Goal: Information Seeking & Learning: Learn about a topic

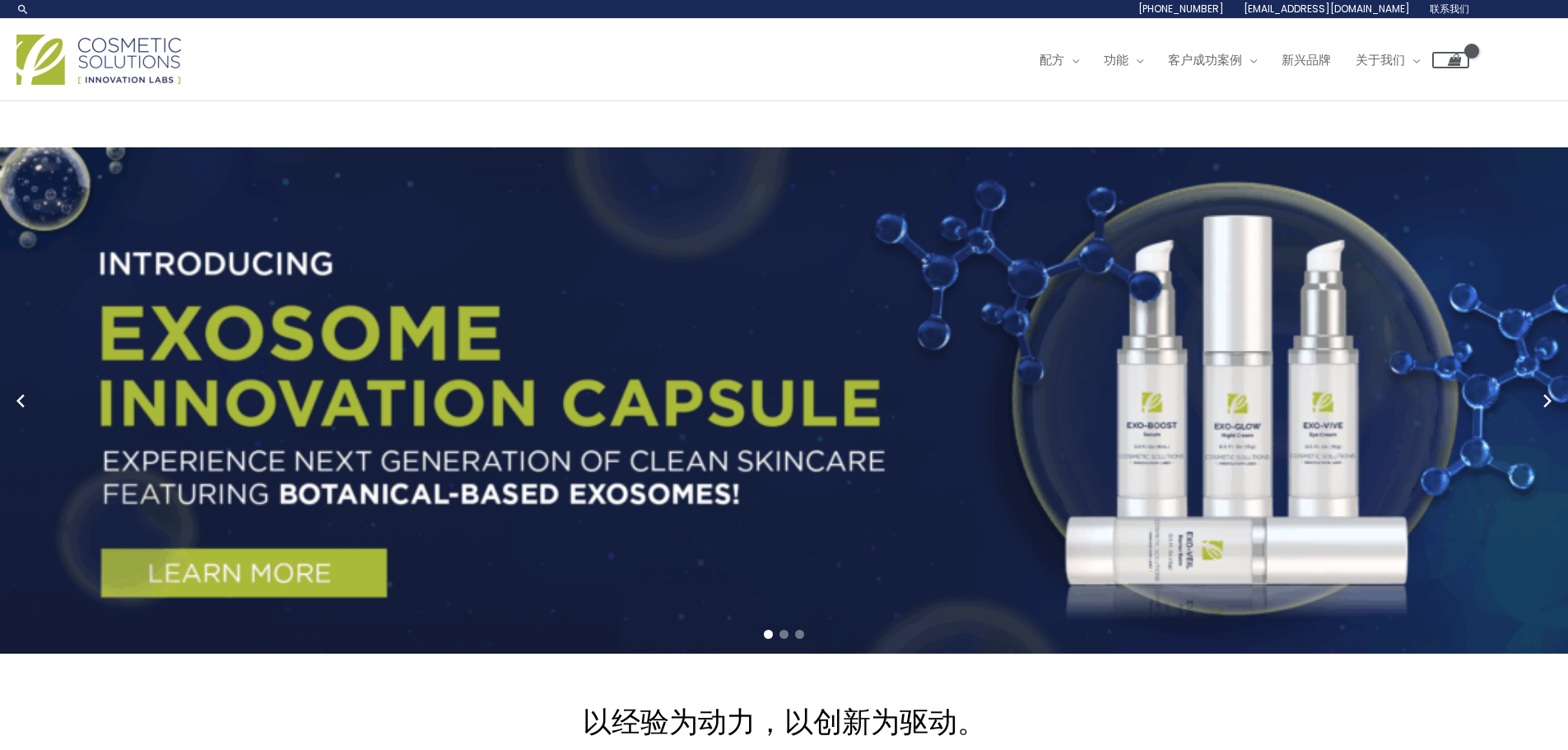
click at [584, 96] on div "主菜单 配方 菜单切换 研究与创新 市场现成配方 定制配方 功能 菜单切换 自有品牌 制造业 交钥匙包装 质量保证 客户成功案例 菜单切换 账户管理 营销支持…" at bounding box center [784, 60] width 1568 height 82
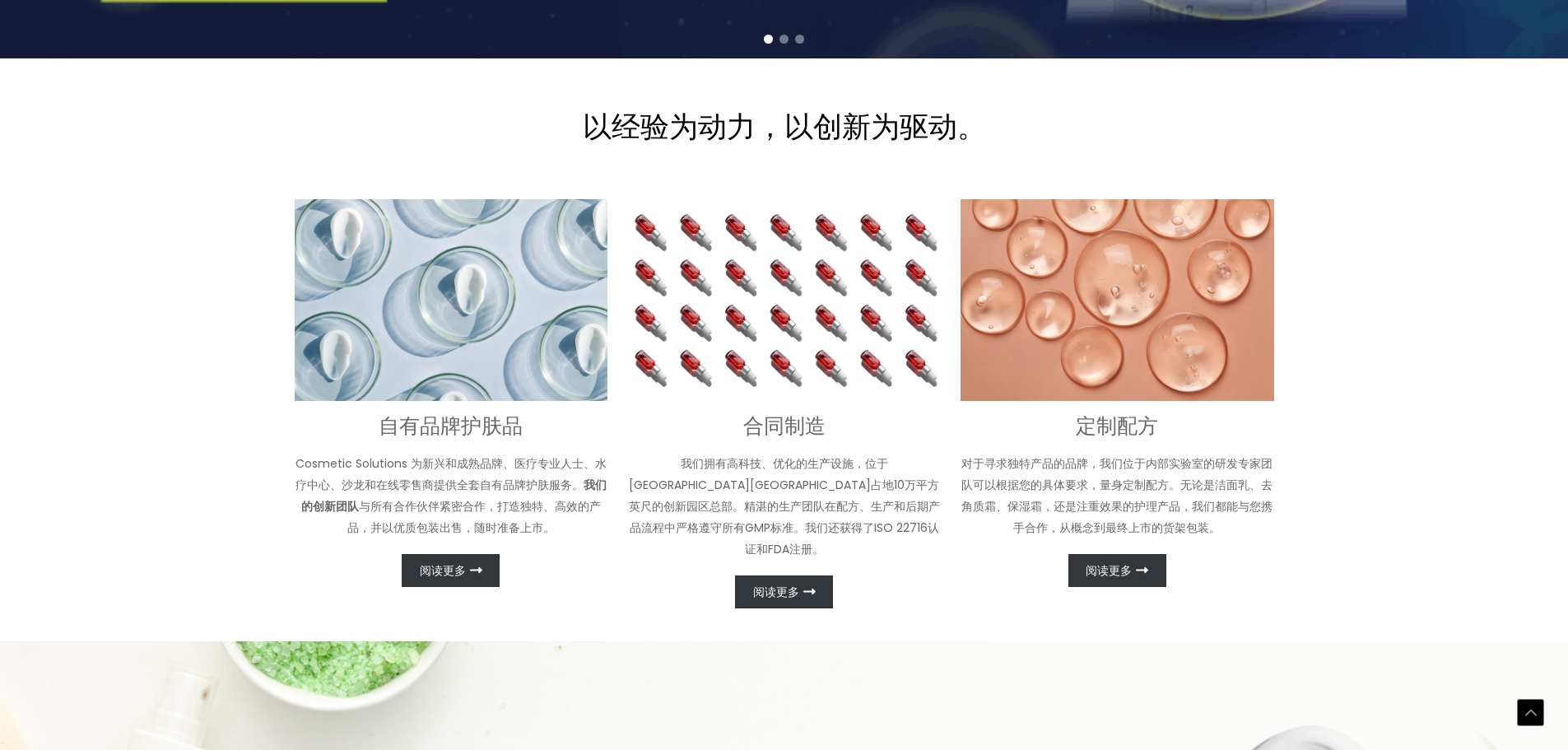
scroll to position [658, 0]
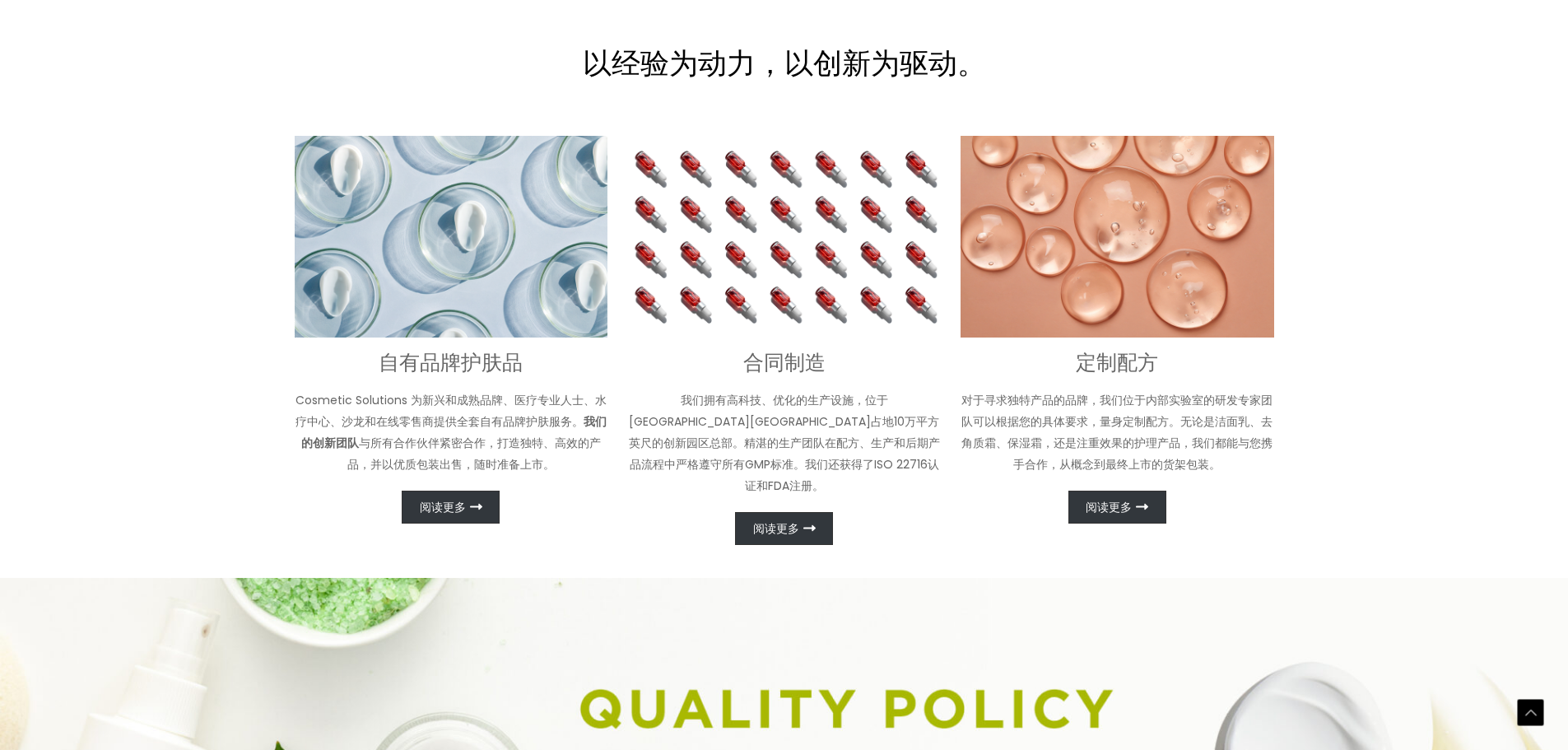
drag, startPoint x: 190, startPoint y: 222, endPoint x: 208, endPoint y: 209, distance: 22.2
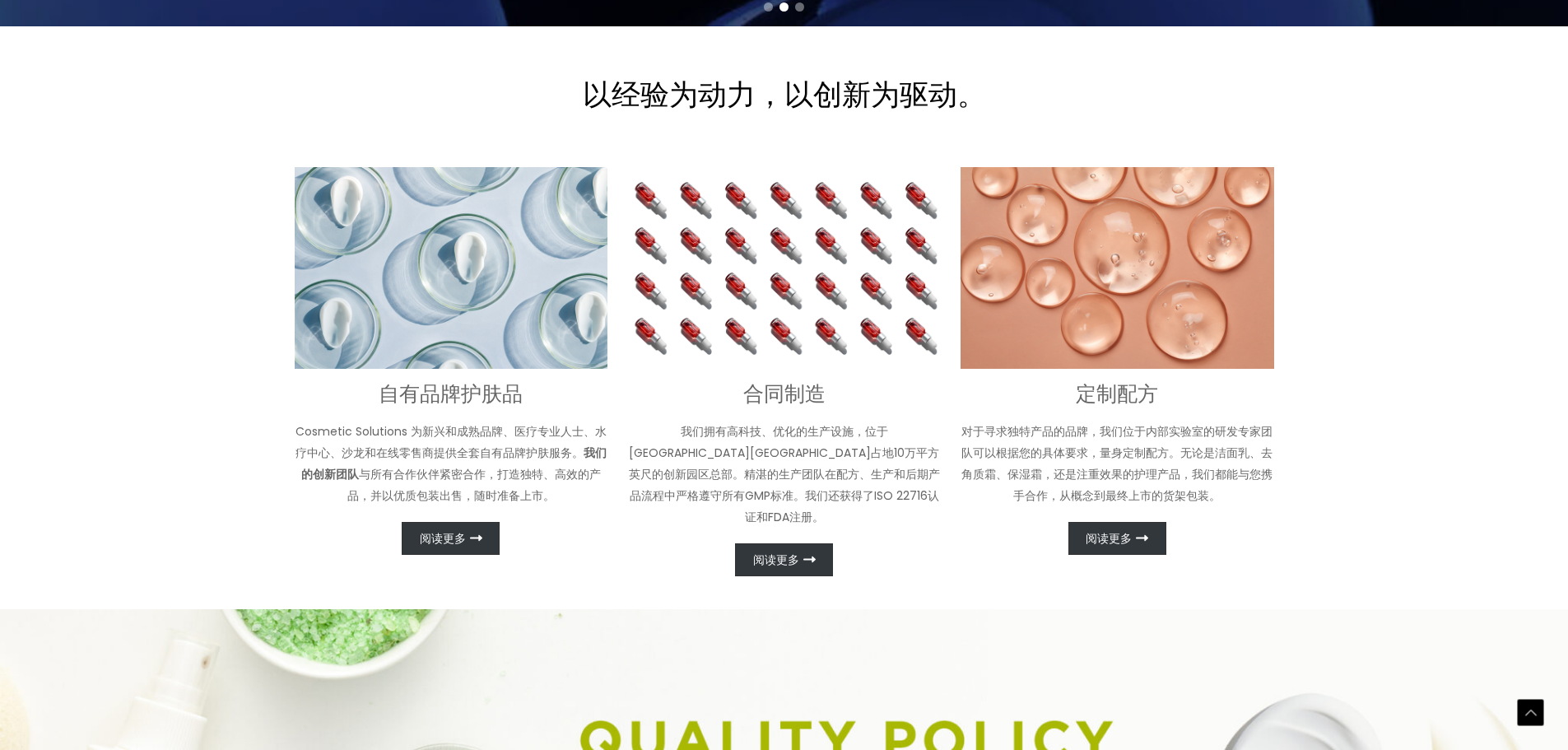
drag, startPoint x: 218, startPoint y: 204, endPoint x: 191, endPoint y: 204, distance: 27.0
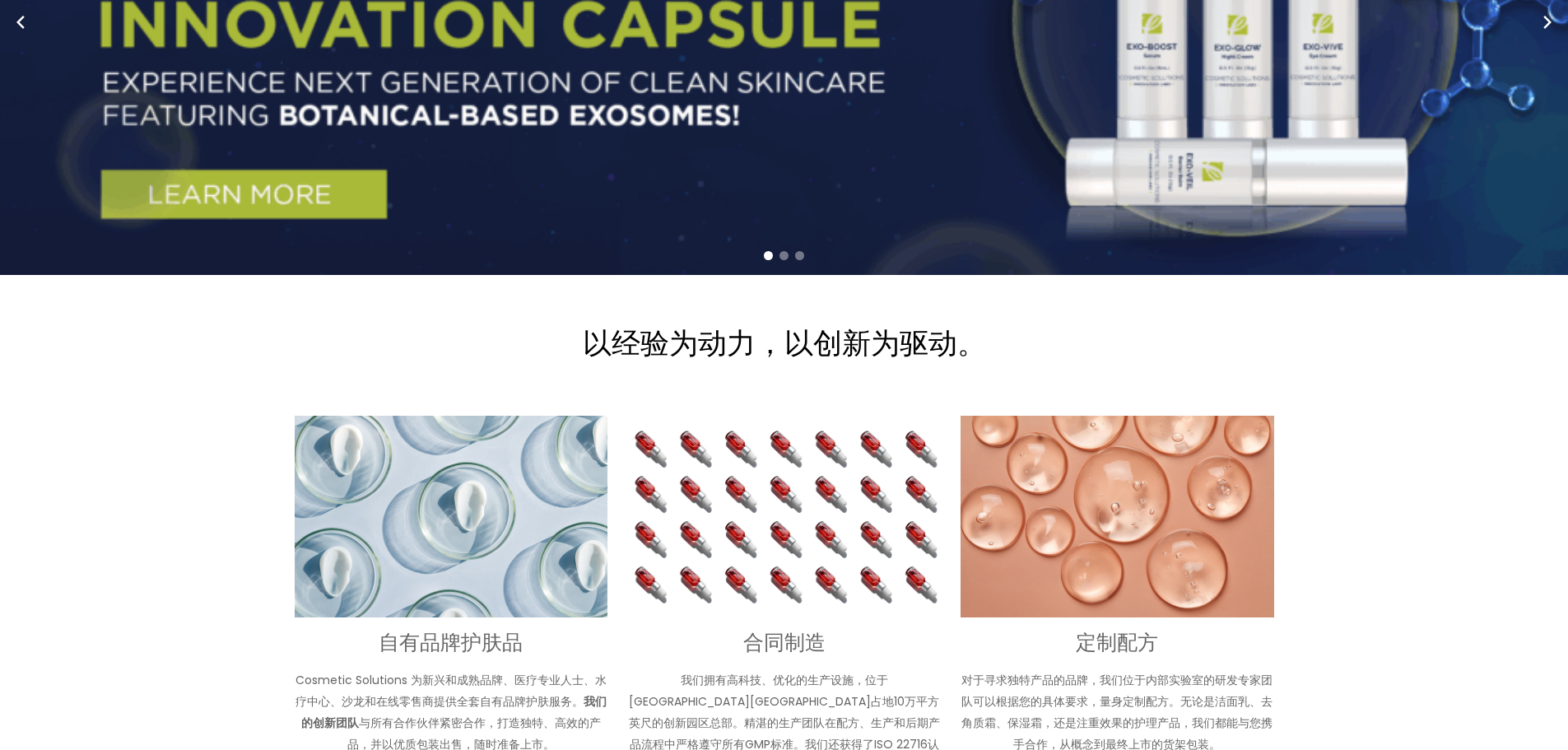
scroll to position [0, 0]
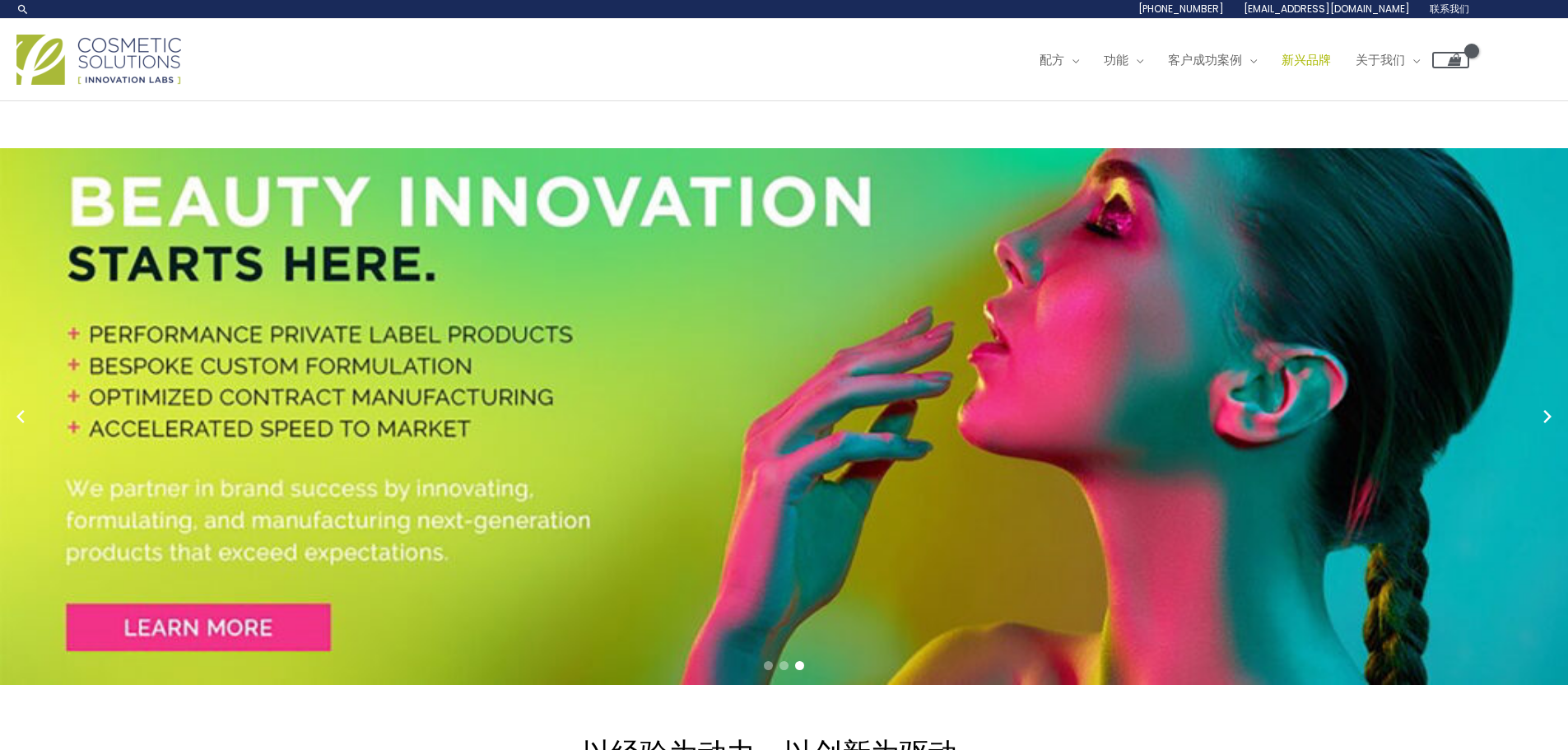
click at [1331, 67] on font "新兴品牌" at bounding box center [1306, 60] width 50 height 17
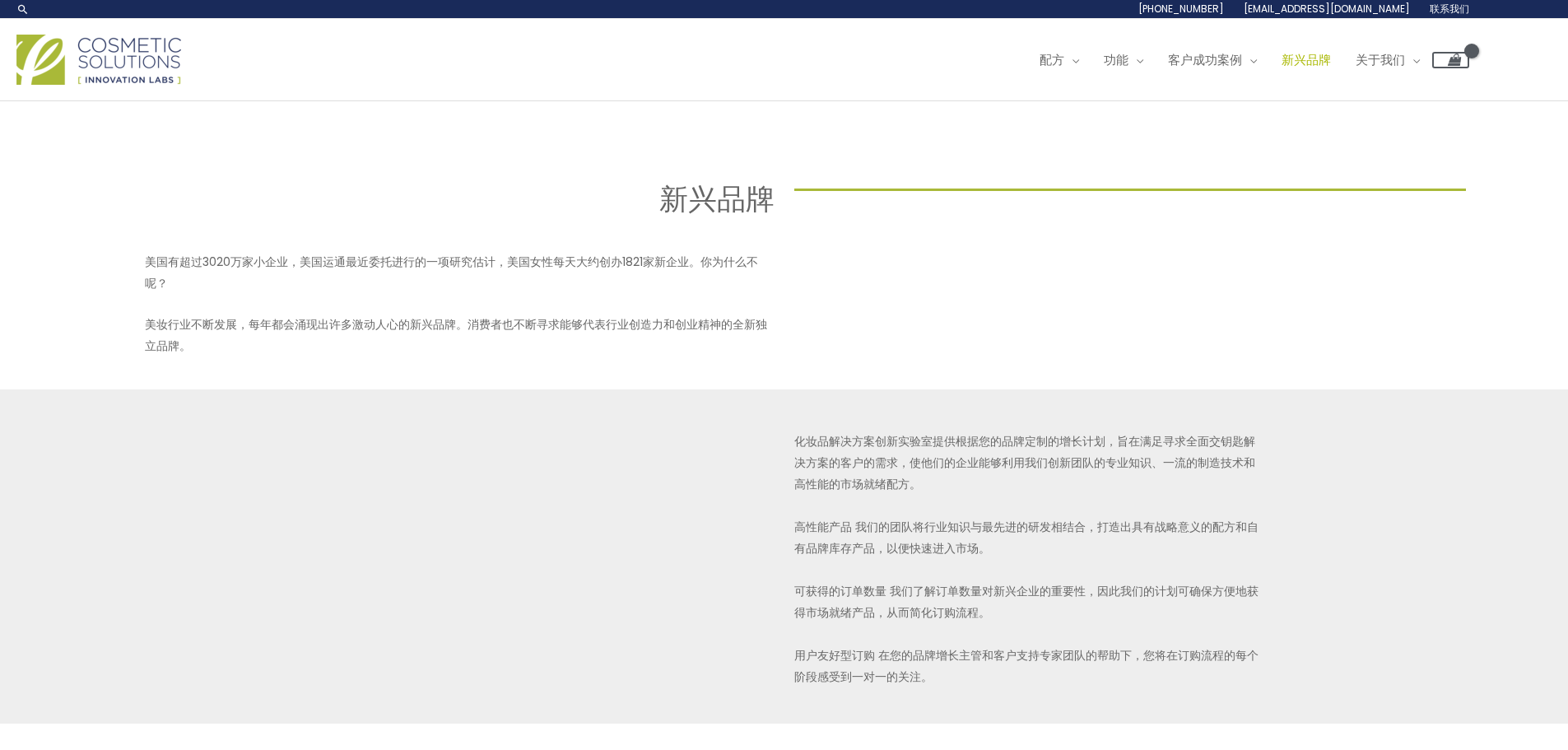
click at [1065, 61] on font "配方" at bounding box center [1052, 60] width 25 height 17
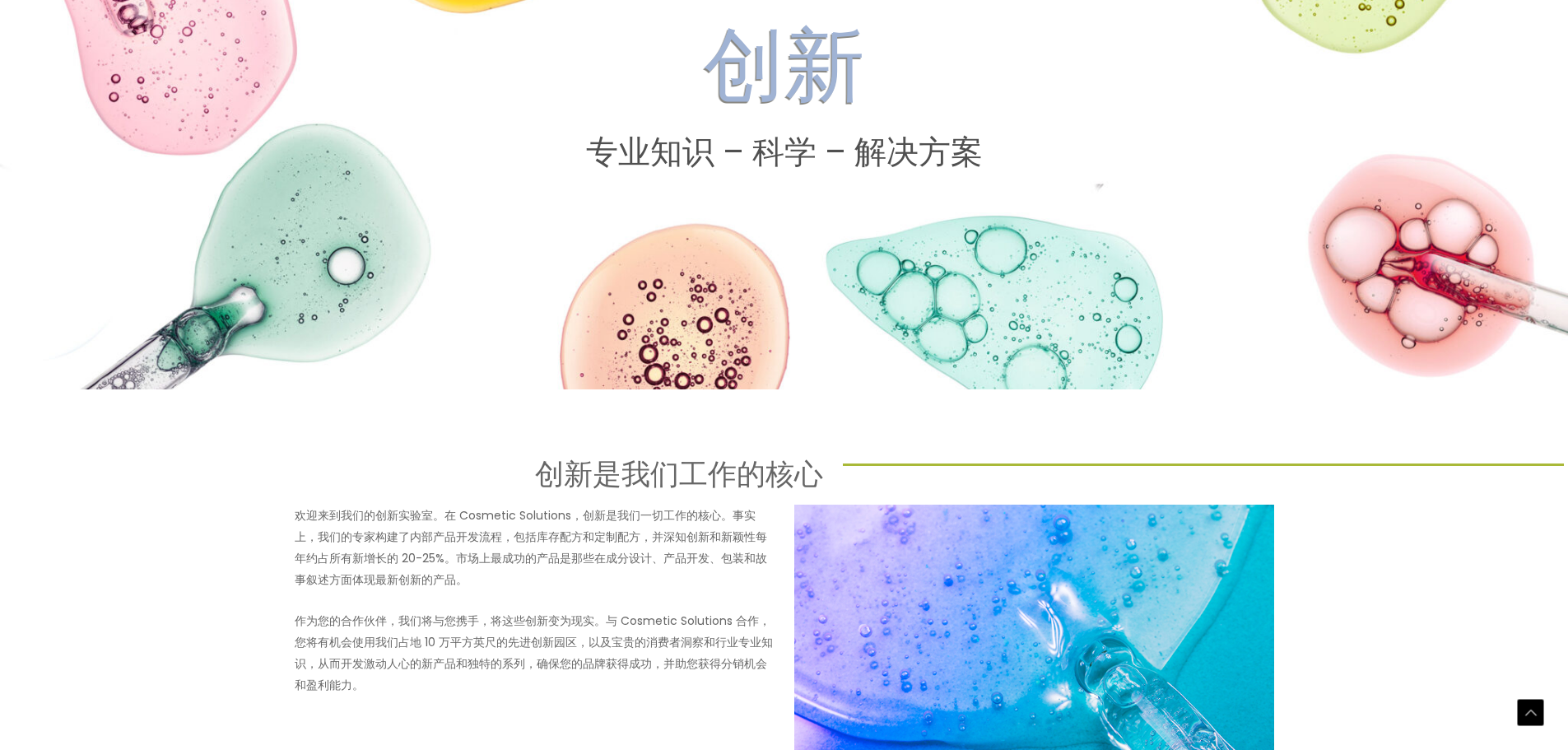
scroll to position [576, 0]
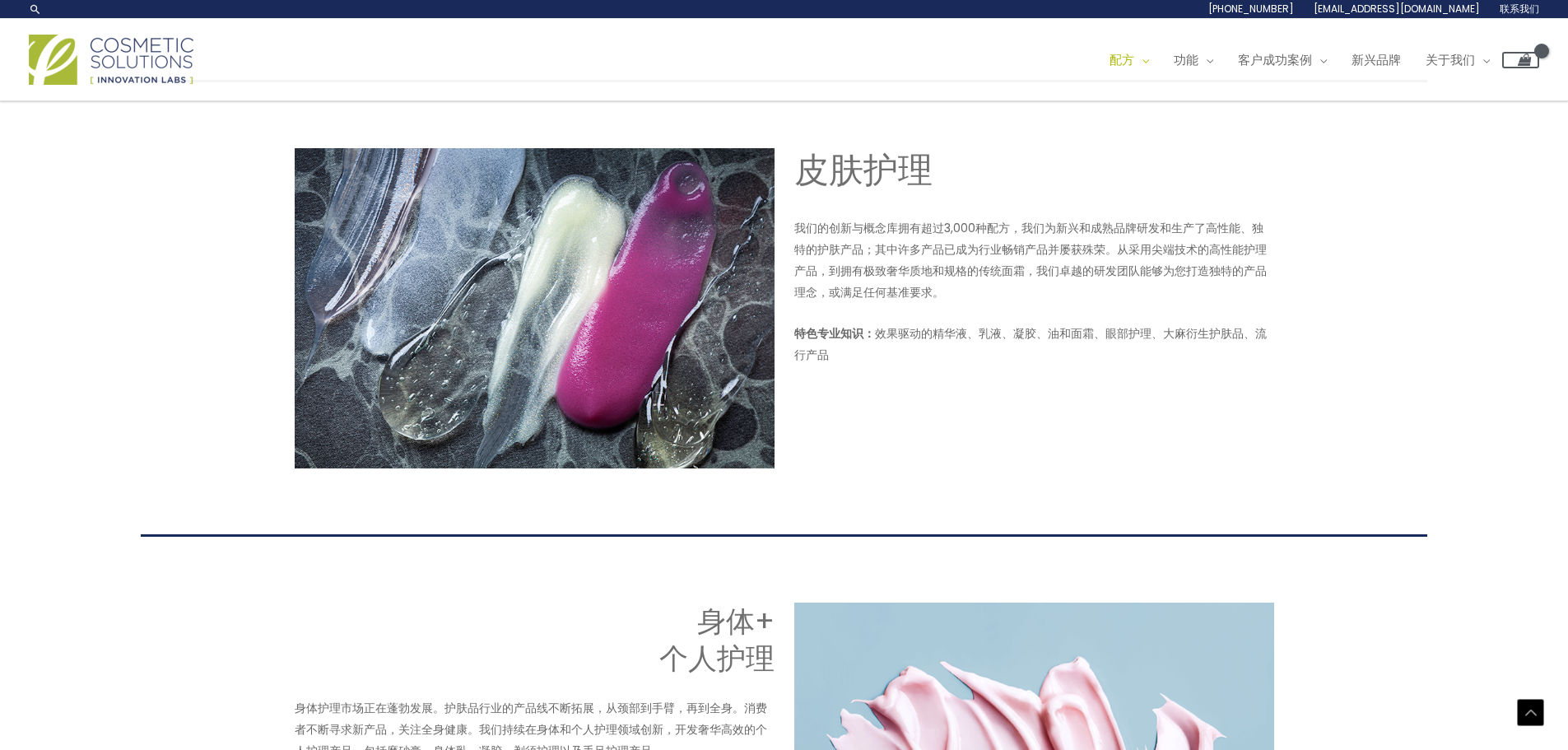
scroll to position [1114, 0]
